Goal: Transaction & Acquisition: Purchase product/service

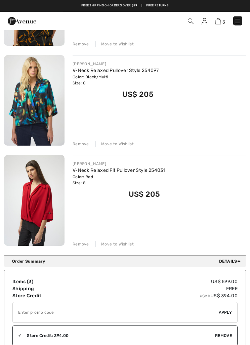
scroll to position [160, 0]
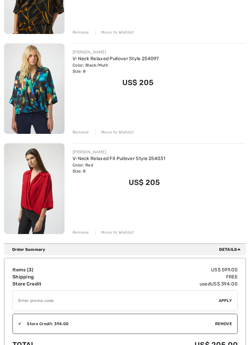
click at [20, 297] on input "TEXT" at bounding box center [116, 301] width 206 height 20
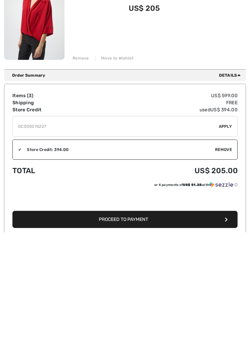
type input "GC005076227"
click at [227, 229] on div "✔ Apply Remove" at bounding box center [124, 239] width 225 height 21
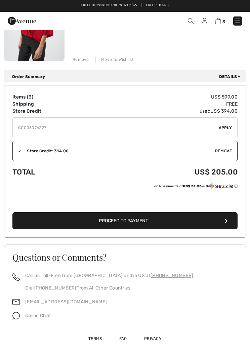
click at [223, 119] on div "✔ Apply Remove" at bounding box center [124, 128] width 225 height 21
click at [223, 122] on div "✔ Apply Remove" at bounding box center [124, 128] width 225 height 21
click at [222, 121] on div "✔ Apply Remove" at bounding box center [124, 128] width 225 height 21
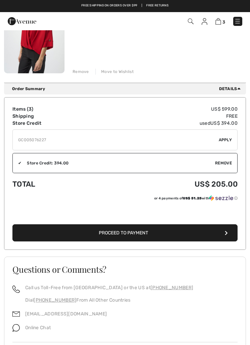
scroll to position [320, 0]
click at [219, 135] on input "TEXT" at bounding box center [116, 140] width 206 height 20
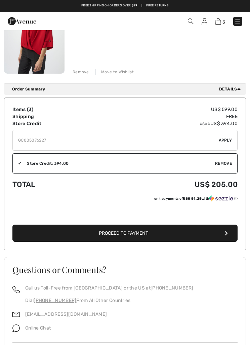
click at [217, 142] on input "TEXT" at bounding box center [116, 140] width 206 height 20
click at [218, 136] on input "TEXT" at bounding box center [116, 140] width 206 height 20
click at [224, 141] on span "Apply" at bounding box center [225, 140] width 13 height 6
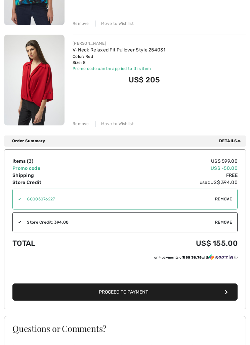
scroll to position [268, 0]
click at [223, 290] on button "Proceed to Payment" at bounding box center [124, 292] width 225 height 17
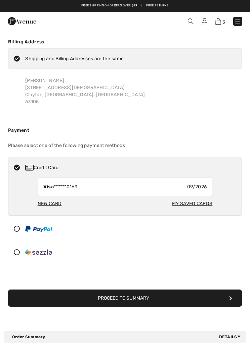
click at [197, 207] on div "My Saved Cards" at bounding box center [192, 203] width 40 height 12
radio input "true"
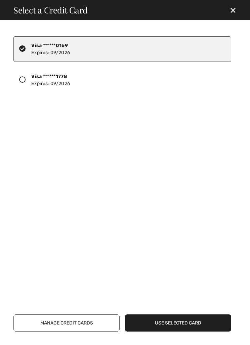
click at [26, 75] on div "Visa ******1778 Expires: 09/2026" at bounding box center [122, 80] width 218 height 26
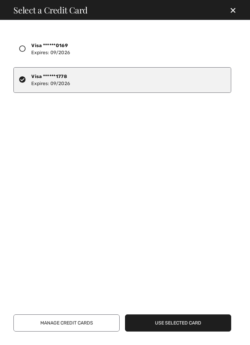
click at [188, 317] on button "Use Selected Card" at bounding box center [178, 322] width 106 height 17
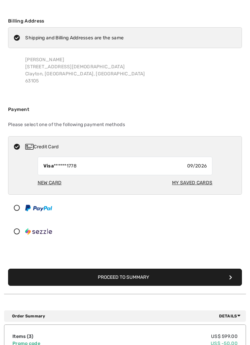
scroll to position [21, 0]
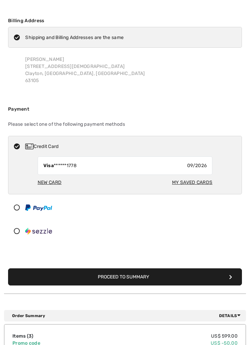
click at [140, 271] on button "Proceed to Summary" at bounding box center [125, 277] width 234 height 17
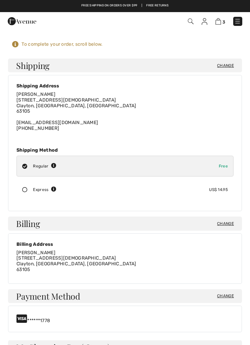
click at [237, 19] on img at bounding box center [237, 21] width 7 height 7
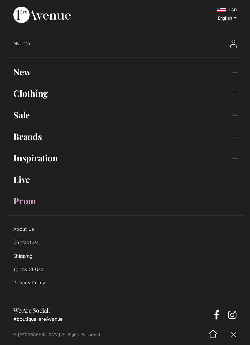
click at [43, 93] on link "Clothing Toggle submenu" at bounding box center [125, 93] width 237 height 15
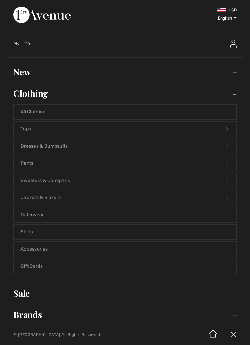
click at [25, 125] on link "Tops Open submenu" at bounding box center [125, 129] width 223 height 15
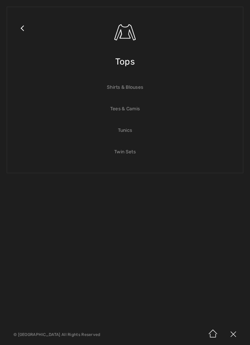
click at [128, 154] on link "Twin Sets" at bounding box center [125, 152] width 223 height 15
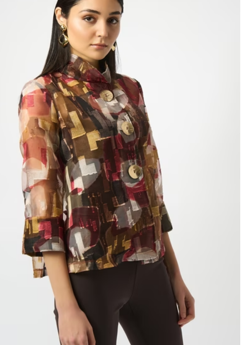
scroll to position [55, 0]
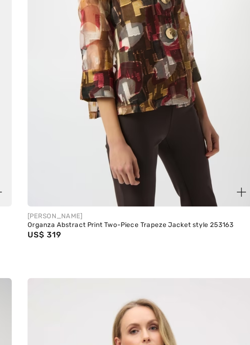
click at [129, 231] on div "[PERSON_NAME]" at bounding box center [187, 233] width 117 height 5
click at [129, 53] on img at bounding box center [187, 141] width 117 height 176
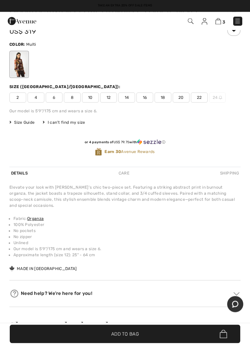
scroll to position [340, 0]
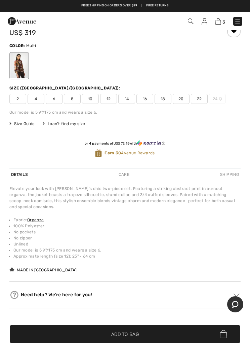
click at [124, 175] on div "Care" at bounding box center [124, 174] width 14 height 12
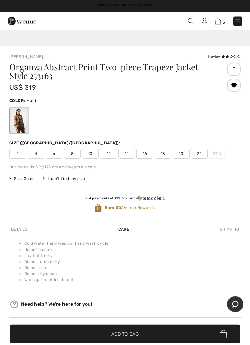
scroll to position [279, 0]
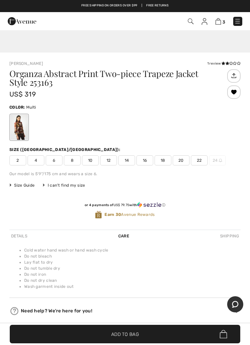
click at [111, 158] on span "12" at bounding box center [108, 160] width 17 height 10
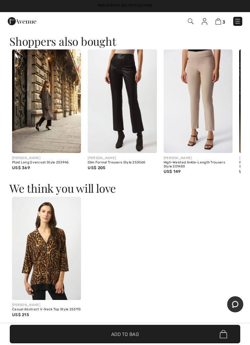
scroll to position [587, 0]
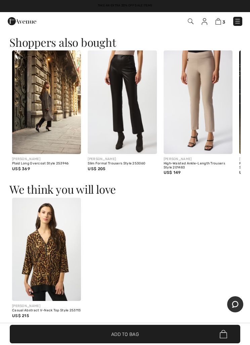
click at [133, 343] on span "✔ Added to Bag Add to Bag" at bounding box center [125, 334] width 231 height 18
click at [131, 343] on span "✔ Added to Bag Add to Bag" at bounding box center [125, 334] width 231 height 18
click at [216, 20] on img at bounding box center [219, 21] width 6 height 6
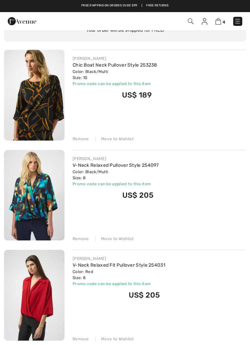
scroll to position [53, 0]
click at [81, 136] on div "Remove Move to Wishlist" at bounding box center [160, 138] width 174 height 7
click at [78, 137] on div "Remove" at bounding box center [81, 139] width 16 height 6
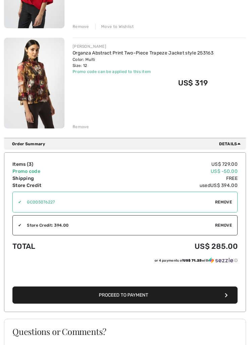
scroll to position [266, 0]
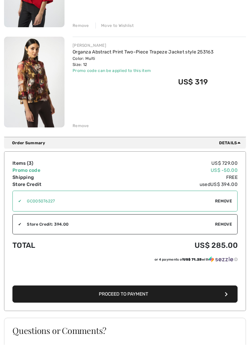
click at [147, 293] on span "Proceed to Payment" at bounding box center [123, 295] width 49 height 6
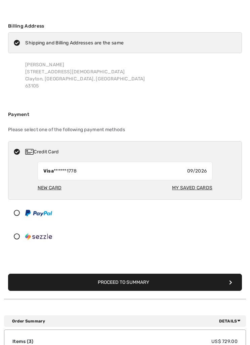
scroll to position [19, 0]
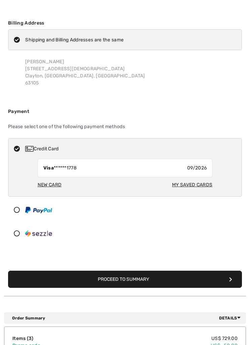
click at [134, 275] on button "Proceed to Summary" at bounding box center [125, 279] width 234 height 17
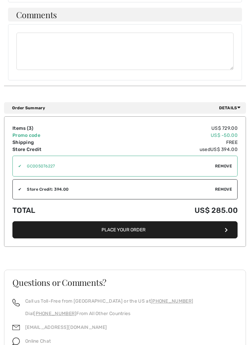
scroll to position [519, 0]
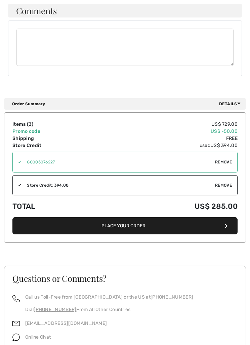
click at [224, 222] on button "Place Your Order" at bounding box center [124, 226] width 225 height 17
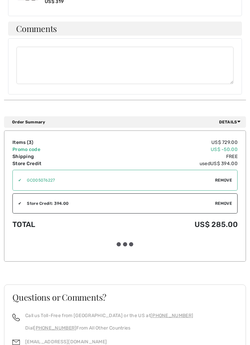
scroll to position [520, 0]
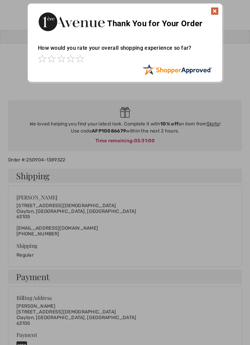
click at [218, 10] on img at bounding box center [215, 11] width 8 height 8
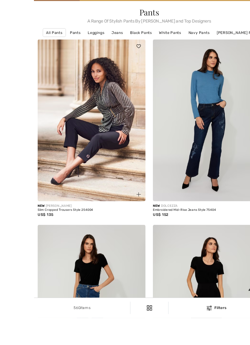
scroll to position [84, 0]
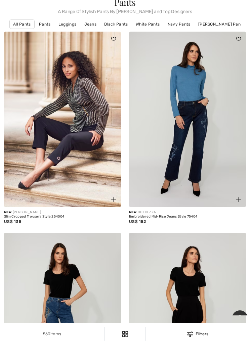
click at [69, 149] on img at bounding box center [62, 120] width 117 height 176
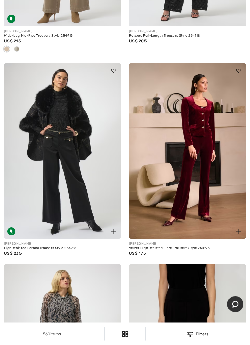
scroll to position [4549, 0]
